Goal: Task Accomplishment & Management: Manage account settings

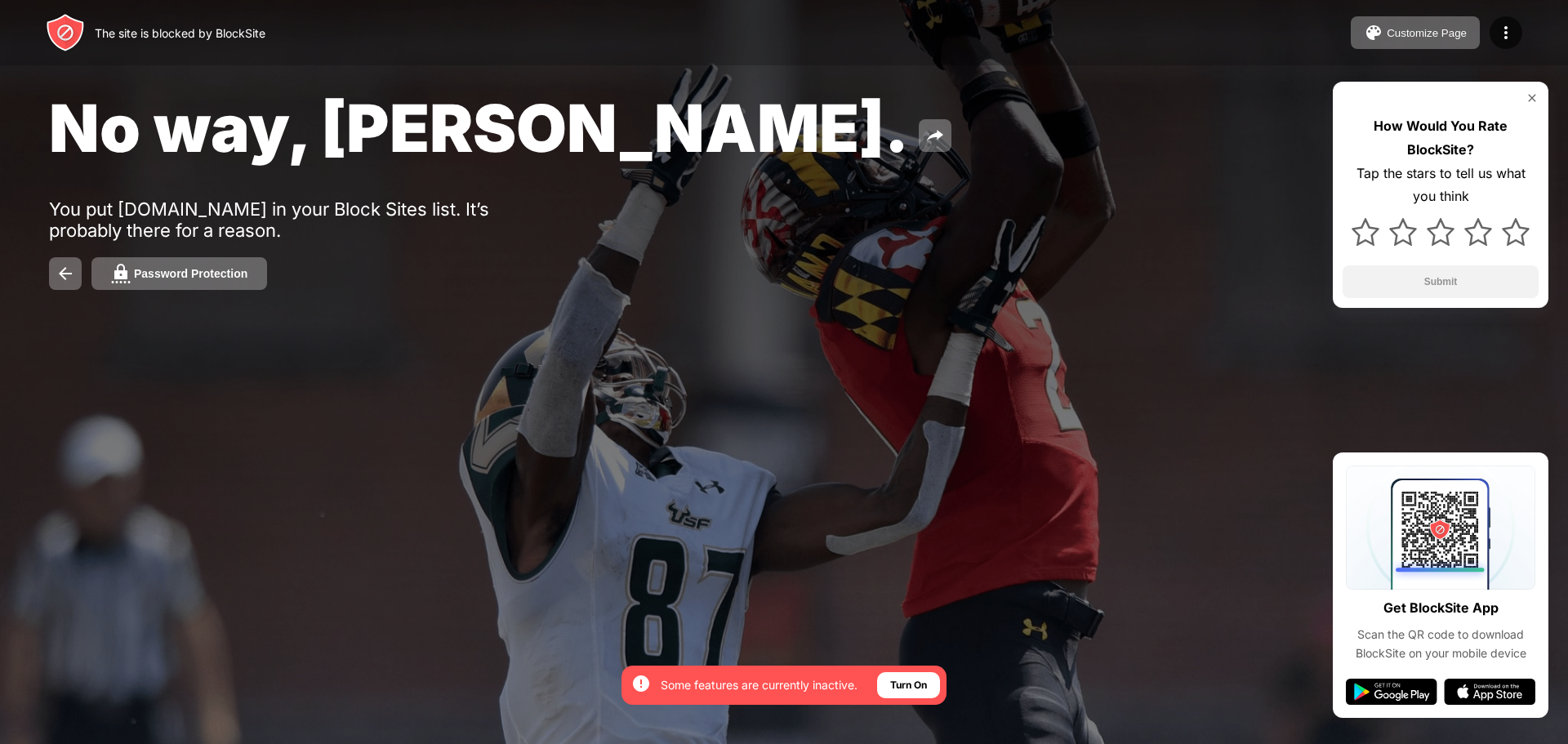
click at [1506, 35] on img at bounding box center [1505, 32] width 20 height 20
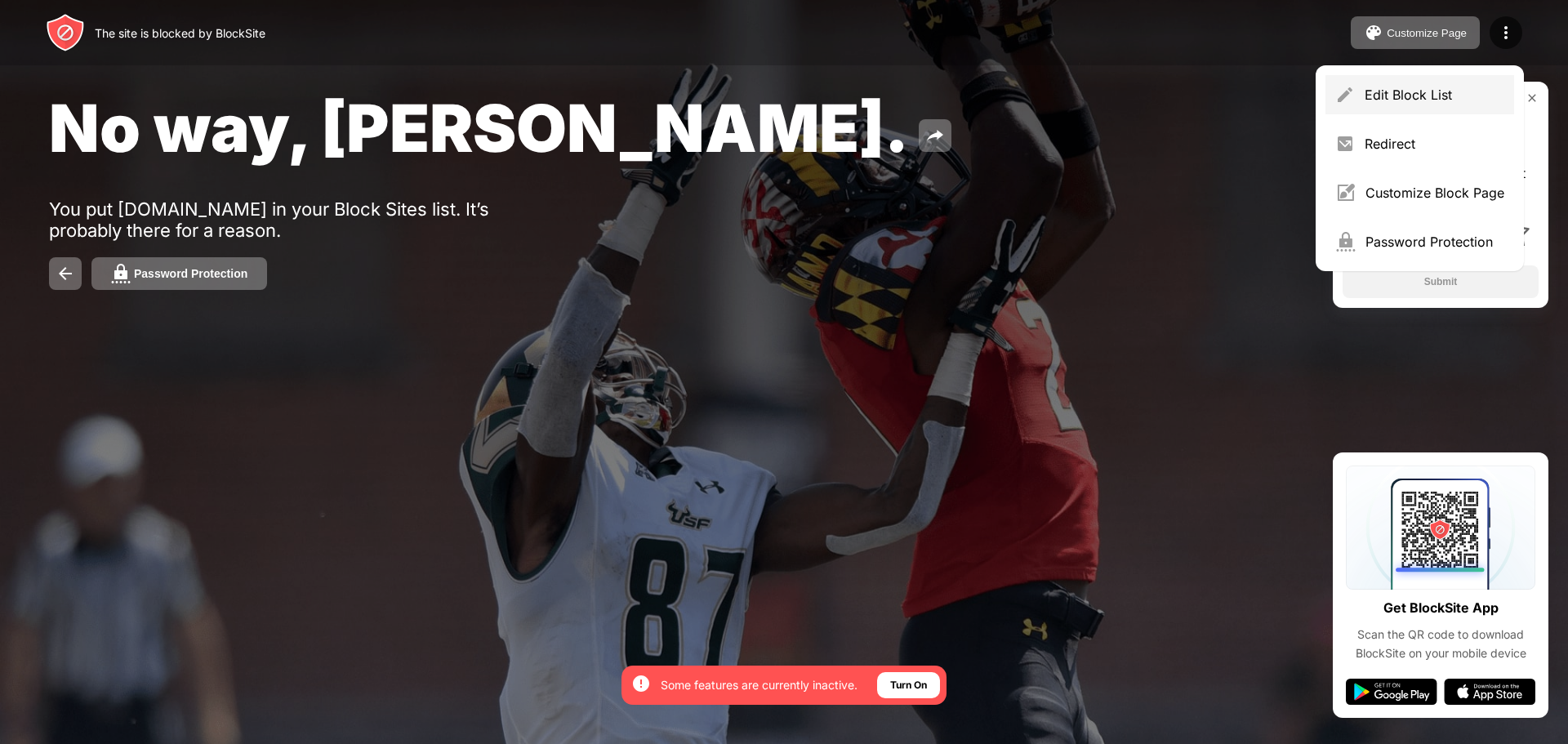
click at [1440, 92] on div "Edit Block List" at bounding box center [1434, 95] width 139 height 16
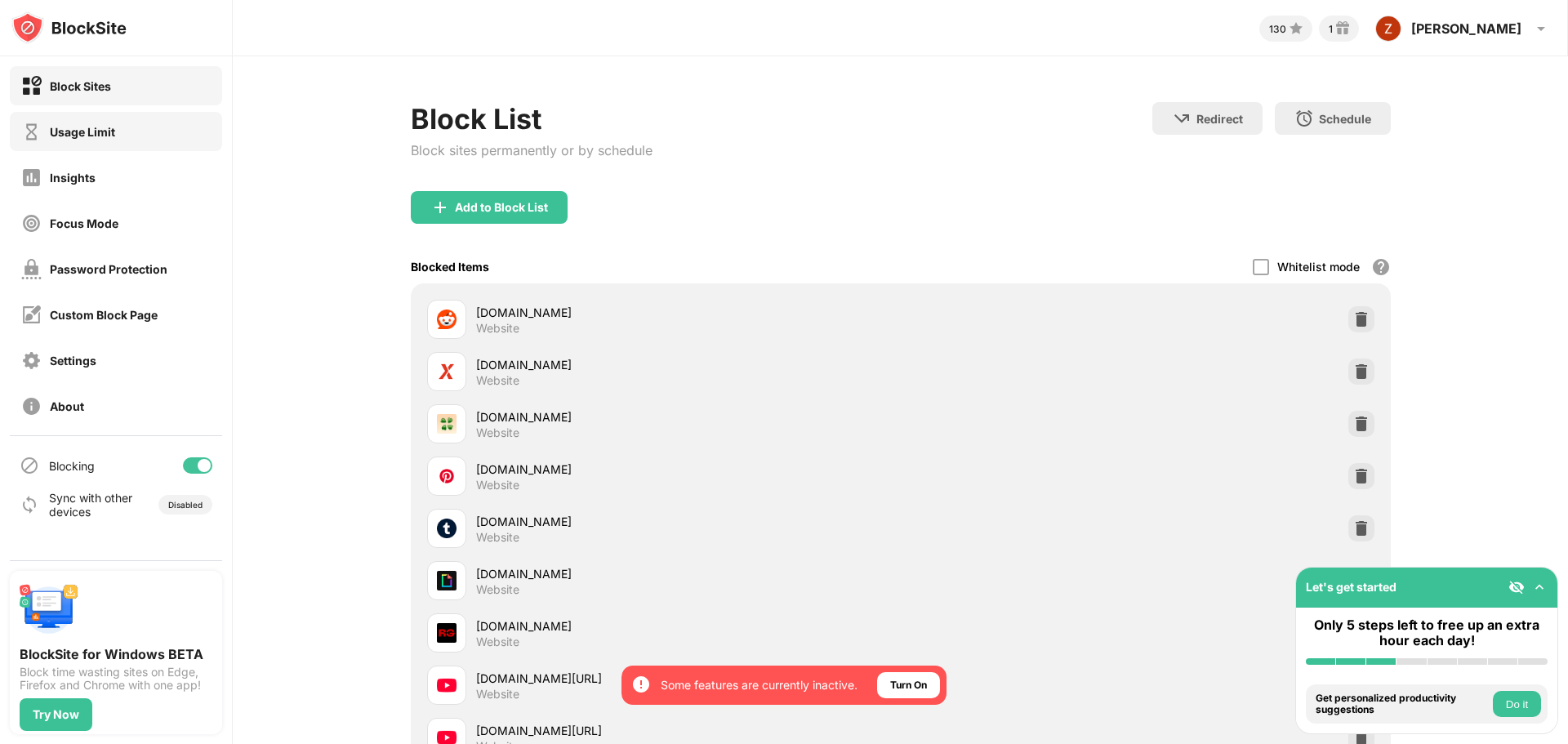
click at [79, 140] on div "Usage Limit" at bounding box center [68, 132] width 94 height 21
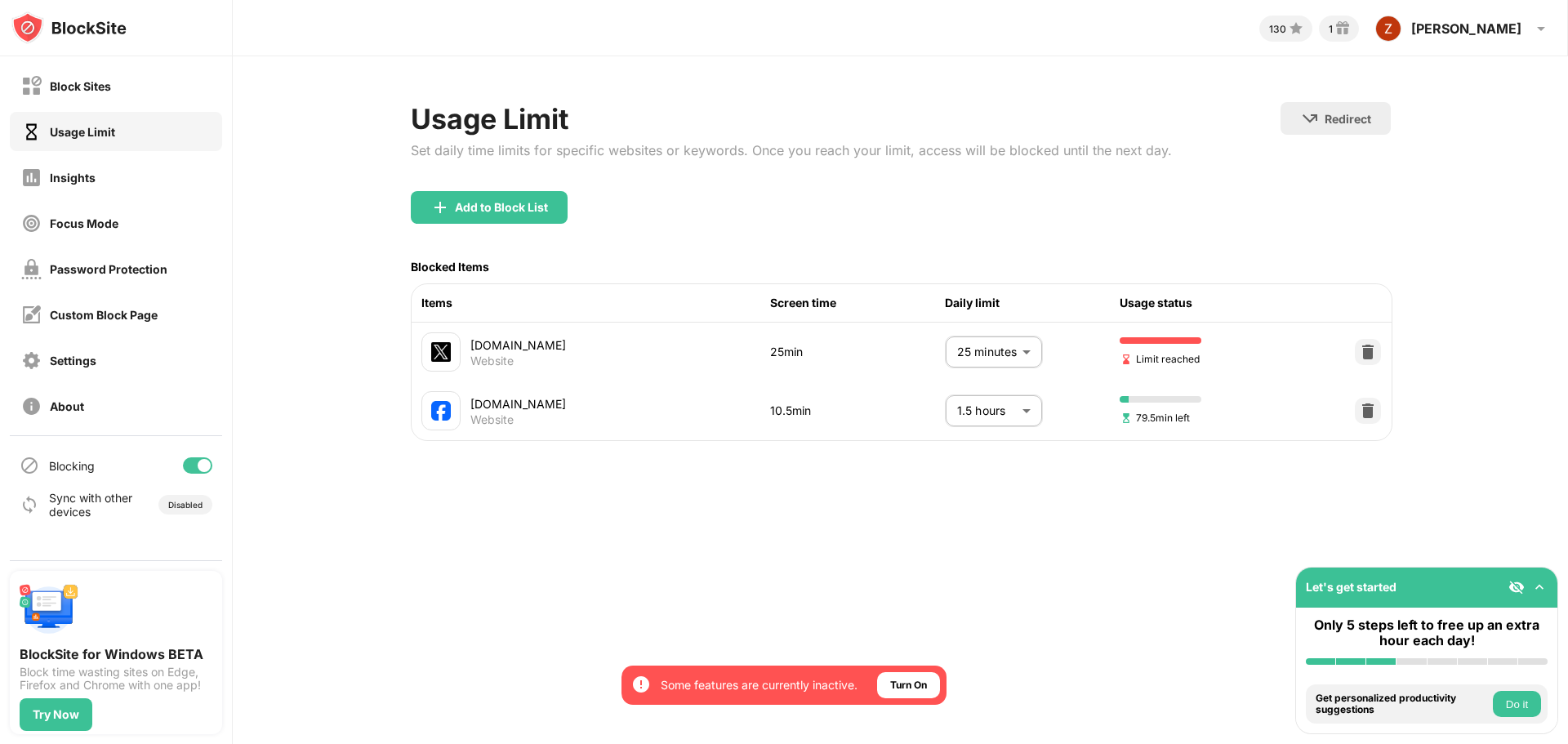
click at [984, 358] on body "By opting in, you ensure access to all the features and benefits that rely on t…" at bounding box center [784, 372] width 1568 height 744
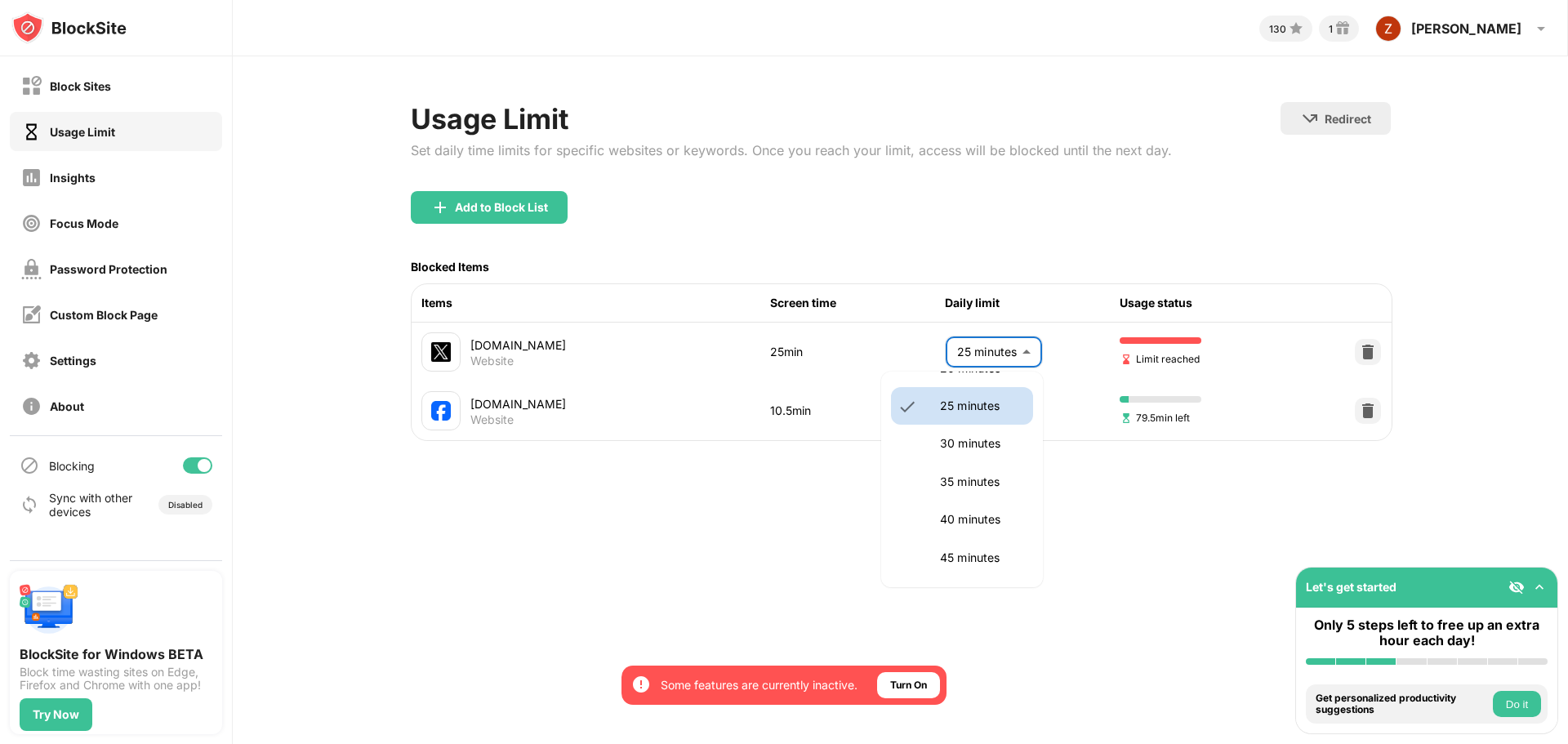
scroll to position [191, 0]
click at [962, 483] on p "35 minutes" at bounding box center [981, 481] width 83 height 18
type input "**"
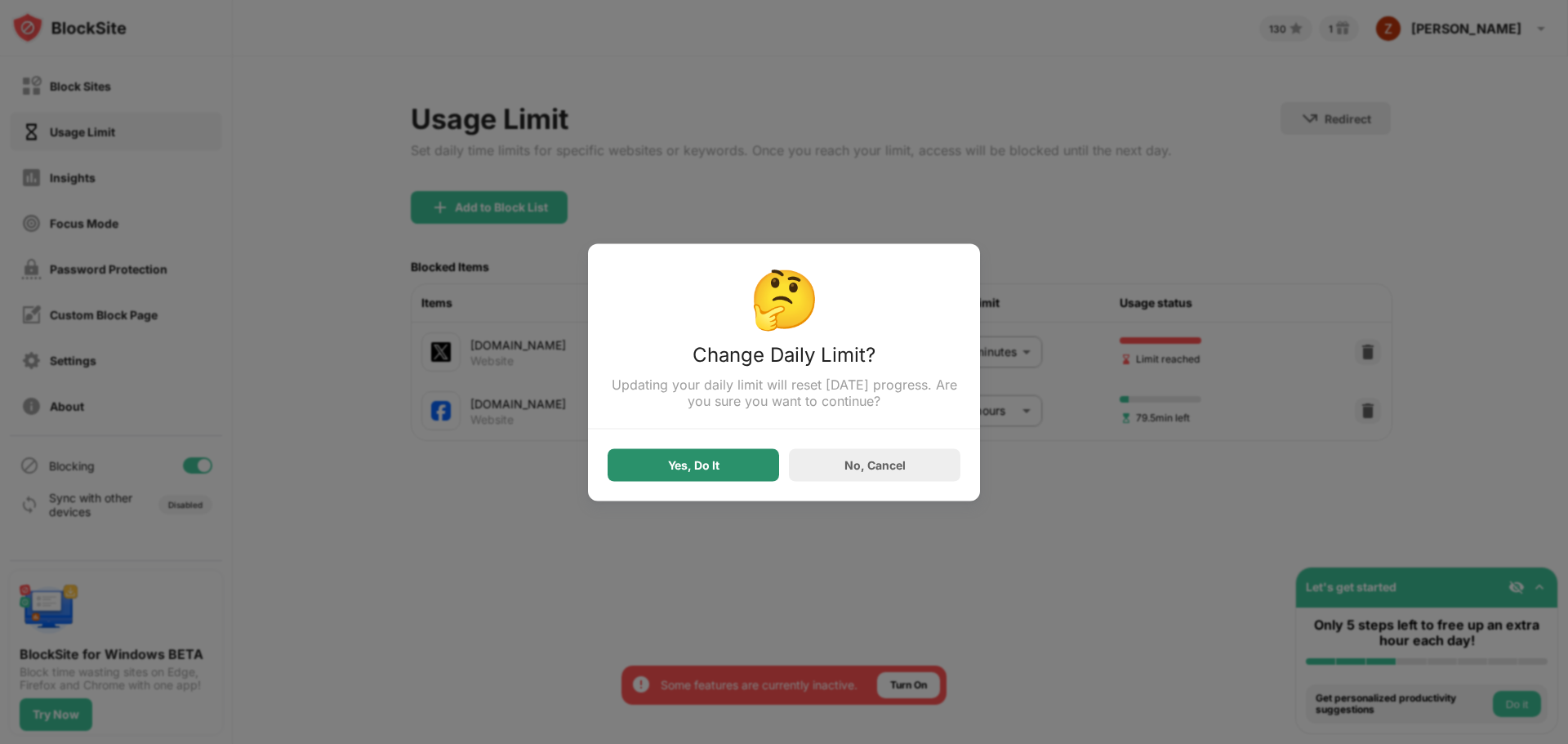
click at [733, 475] on div "Yes, Do It" at bounding box center [692, 464] width 171 height 33
